Goal: Check status: Check status

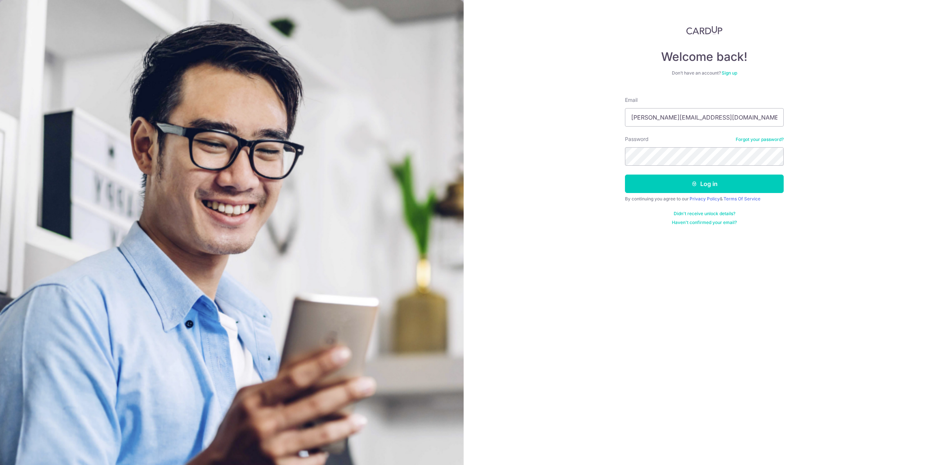
click at [654, 185] on button "Log in" at bounding box center [704, 184] width 159 height 18
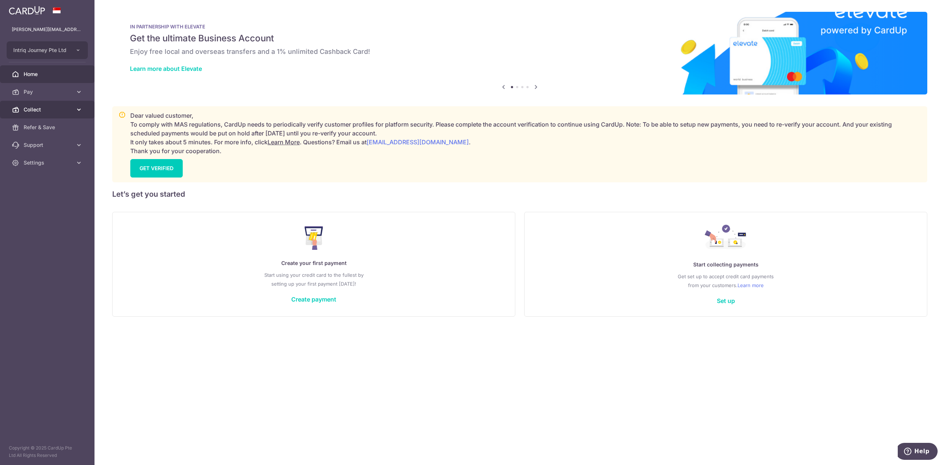
click at [49, 106] on span "Collect" at bounding box center [48, 109] width 49 height 7
click at [49, 123] on link "Dashboard" at bounding box center [47, 127] width 94 height 18
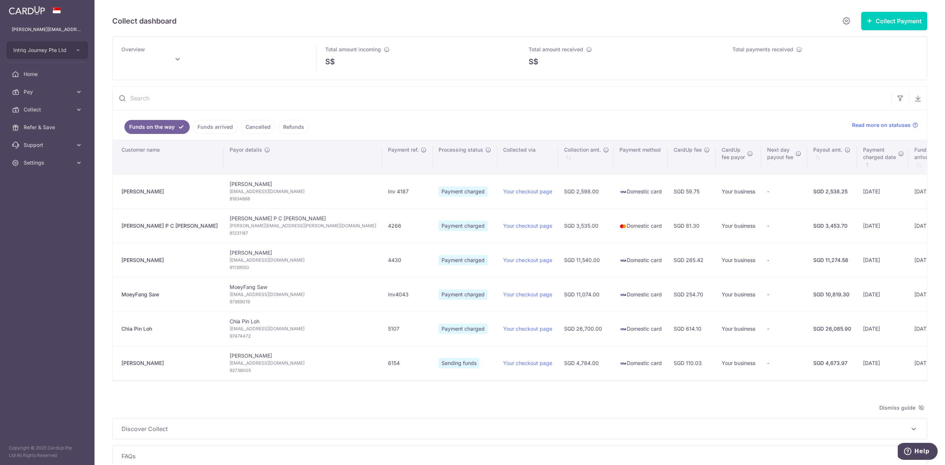
type input "[DATE]"
